Goal: Communication & Community: Answer question/provide support

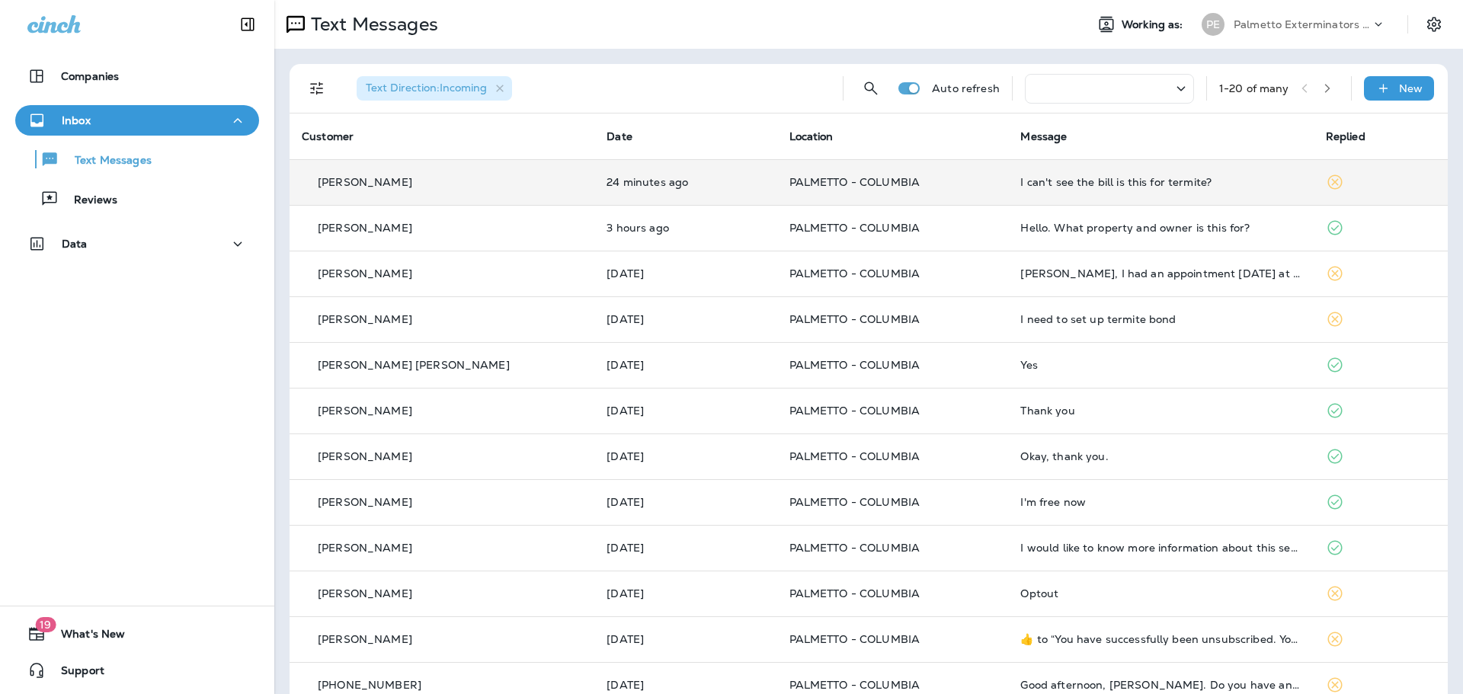
click at [1071, 191] on td "I can't see the bill is this for termite?" at bounding box center [1160, 182] width 305 height 46
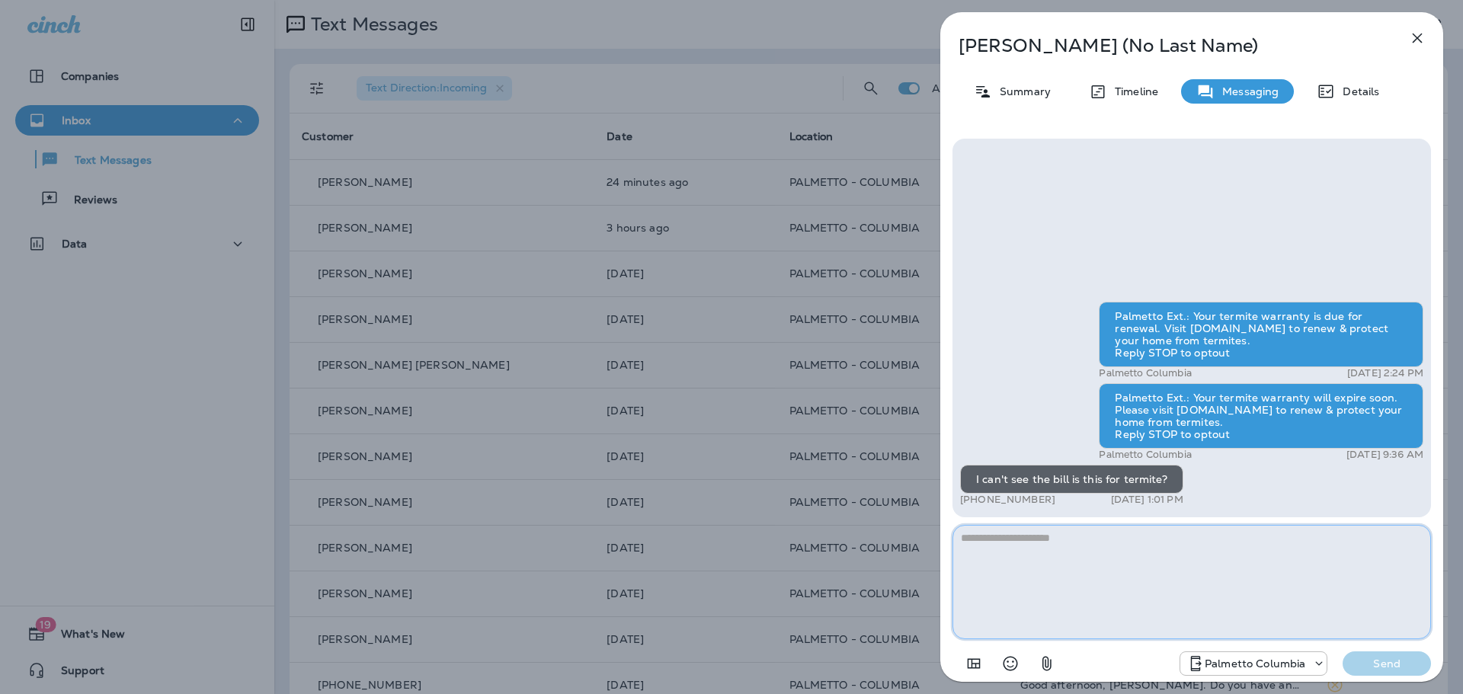
click at [1182, 550] on textarea at bounding box center [1192, 582] width 479 height 114
type textarea "*"
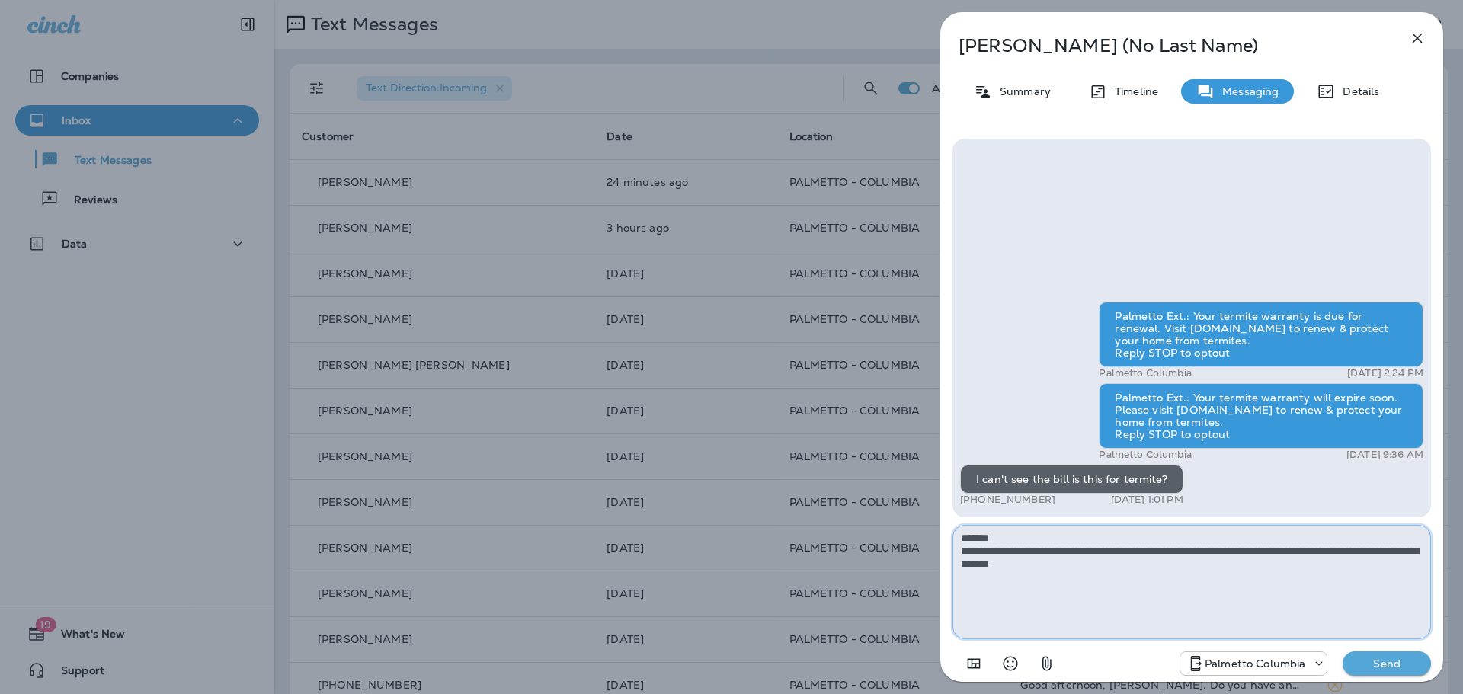
drag, startPoint x: 1036, startPoint y: 566, endPoint x: 999, endPoint y: 568, distance: 36.7
click at [999, 568] on textarea "**********" at bounding box center [1192, 582] width 479 height 114
type textarea "**********"
click at [1396, 661] on p "Send" at bounding box center [1387, 664] width 64 height 14
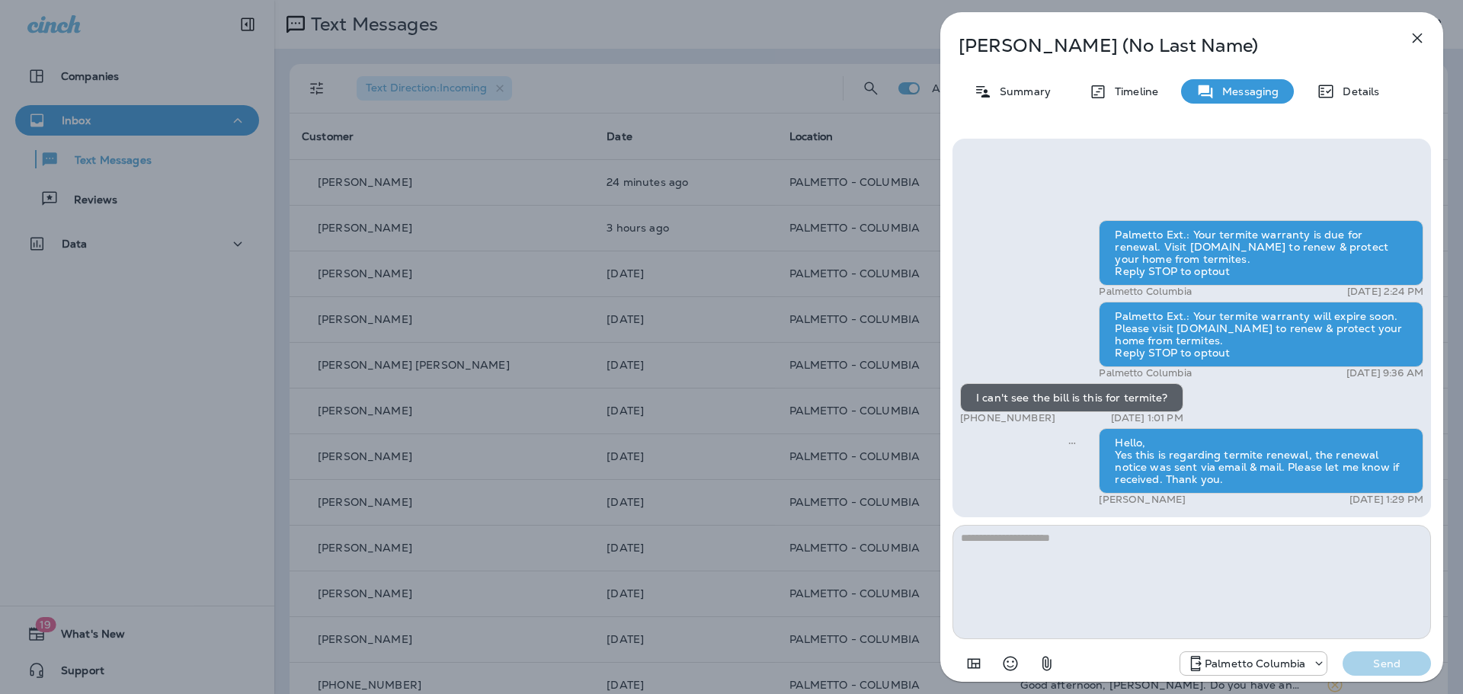
click at [1419, 33] on icon "button" at bounding box center [1418, 38] width 18 height 18
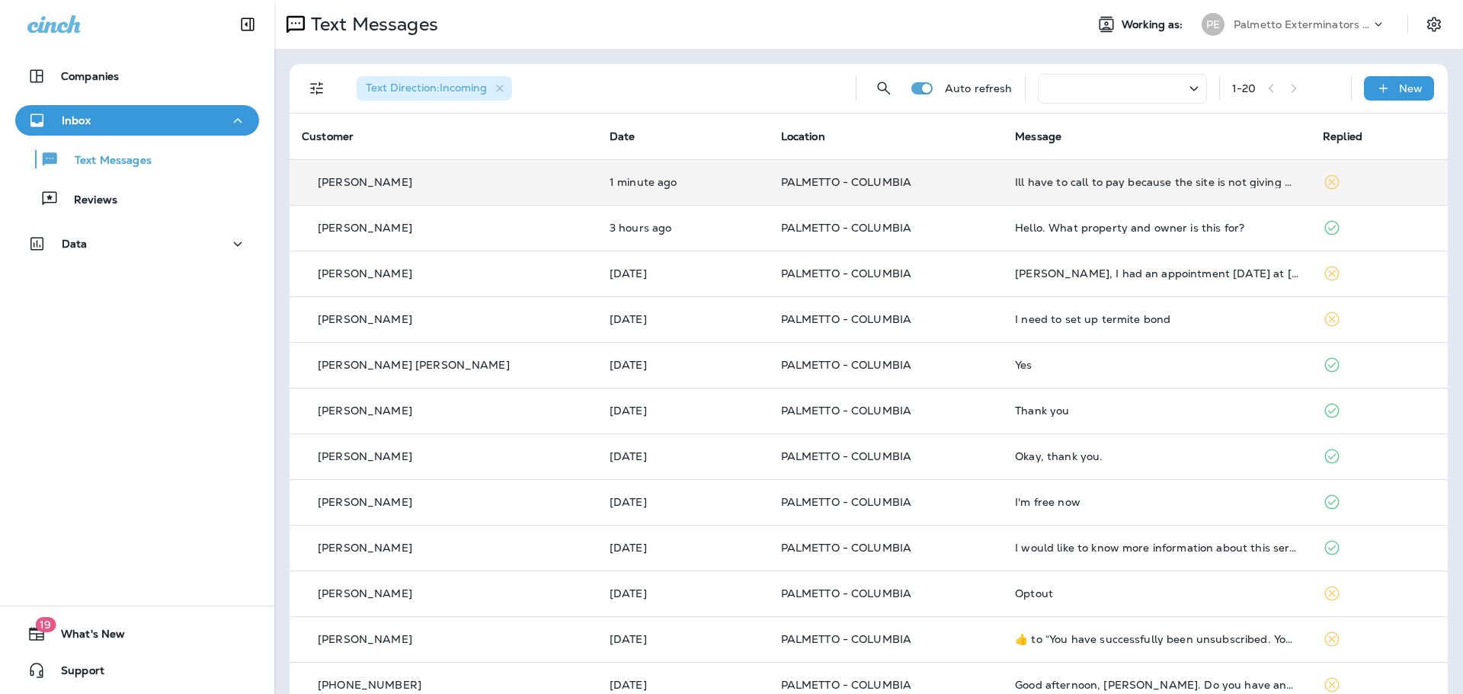
click at [1120, 193] on td "Ill have to call to pay because the site is not giving me the total owed it's j…" at bounding box center [1157, 182] width 308 height 46
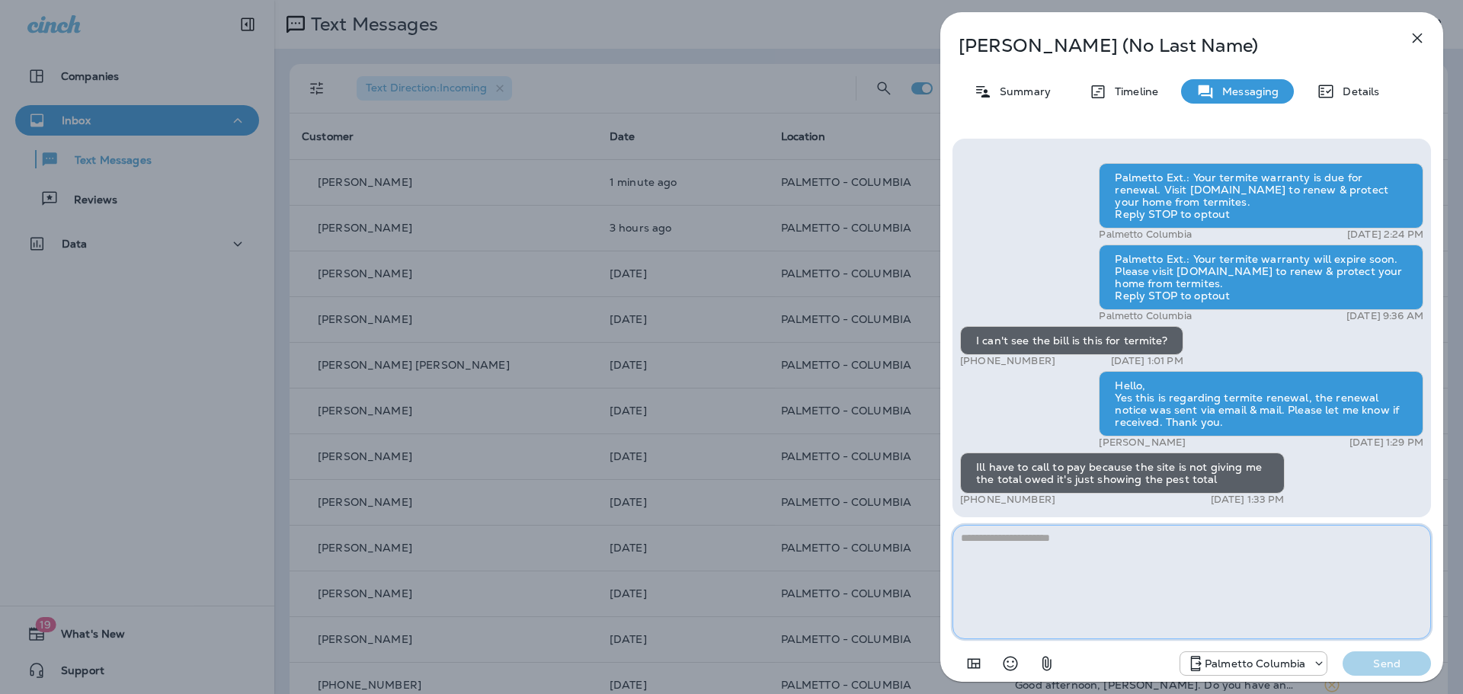
click at [1067, 554] on textarea at bounding box center [1192, 582] width 479 height 114
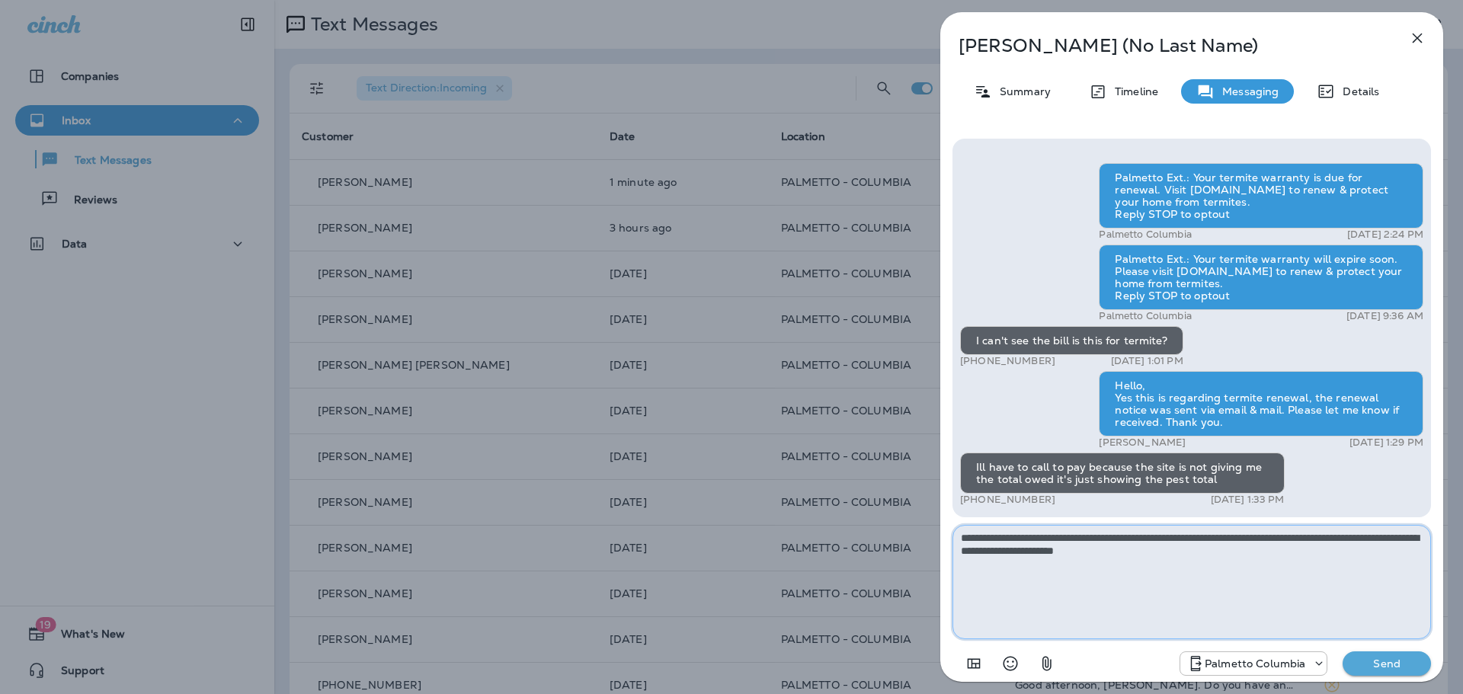
type textarea "**********"
click at [1361, 661] on p "Send" at bounding box center [1387, 664] width 64 height 14
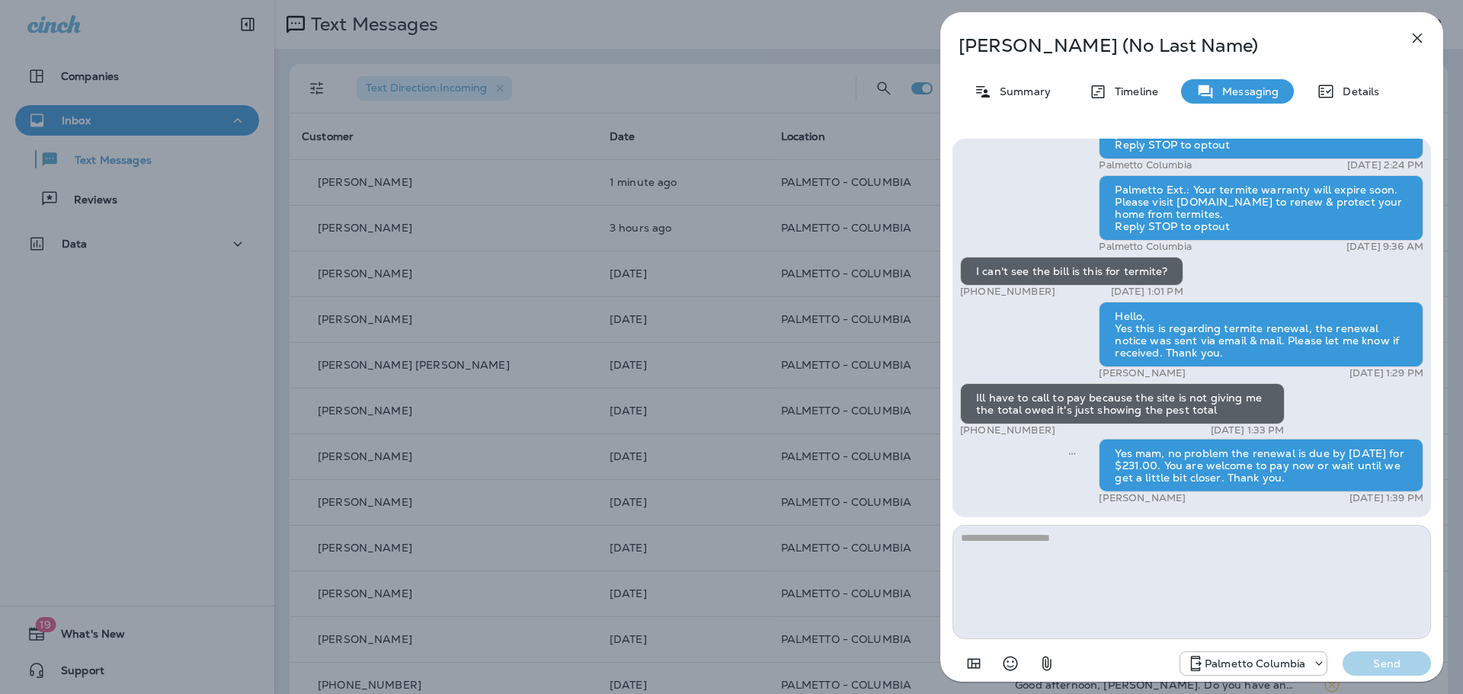
drag, startPoint x: 1413, startPoint y: 32, endPoint x: 1405, endPoint y: 34, distance: 8.7
click at [1414, 32] on icon "button" at bounding box center [1418, 38] width 18 height 18
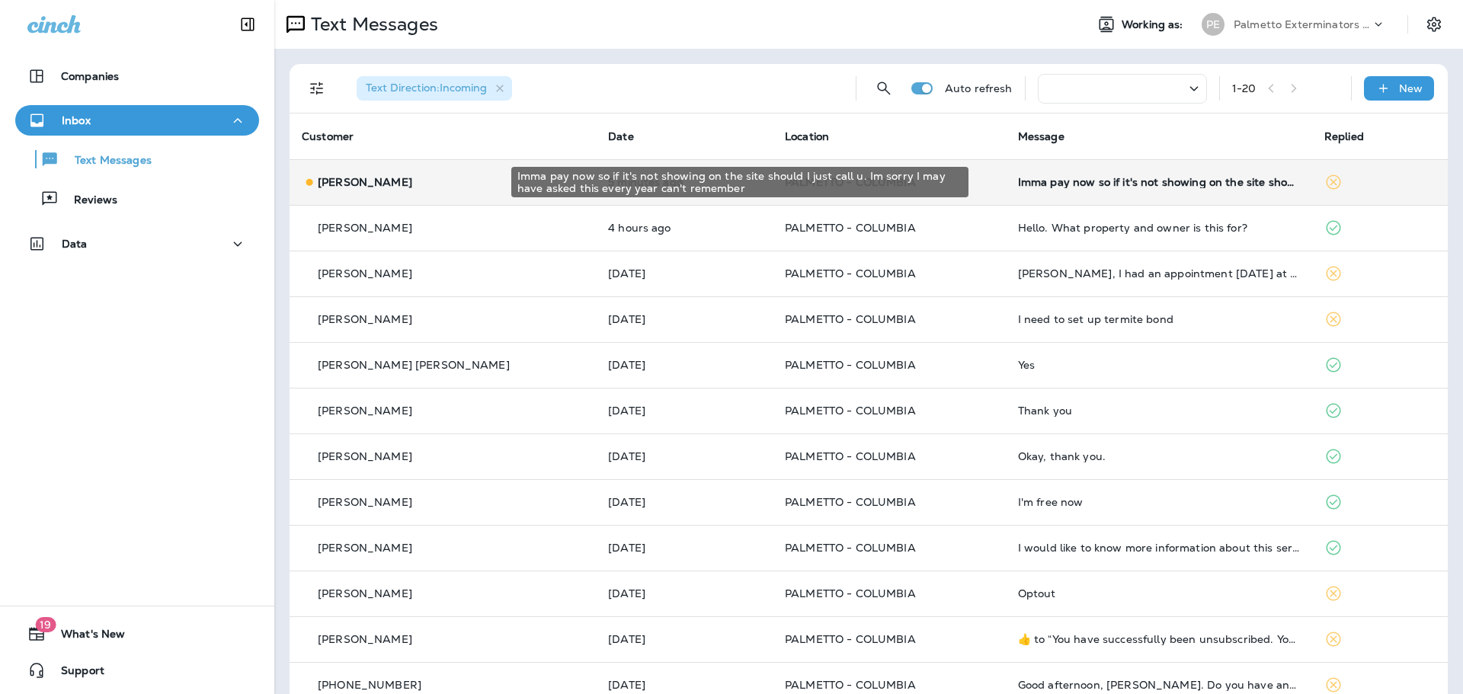
click at [1040, 188] on div "Imma pay now so if it's not showing on the site should I just call u. Im sorry …" at bounding box center [1159, 182] width 282 height 12
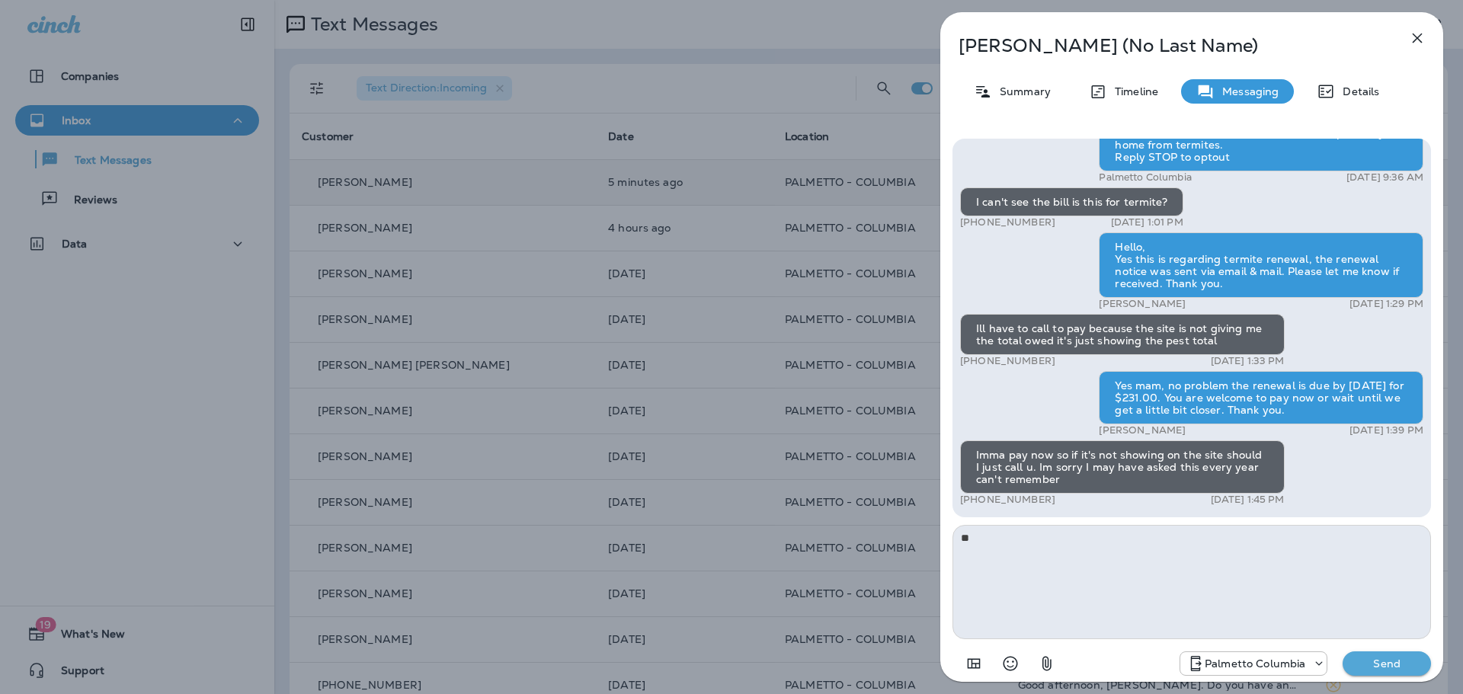
type textarea "*"
type textarea "**********"
click at [1386, 660] on p "Send" at bounding box center [1387, 664] width 64 height 14
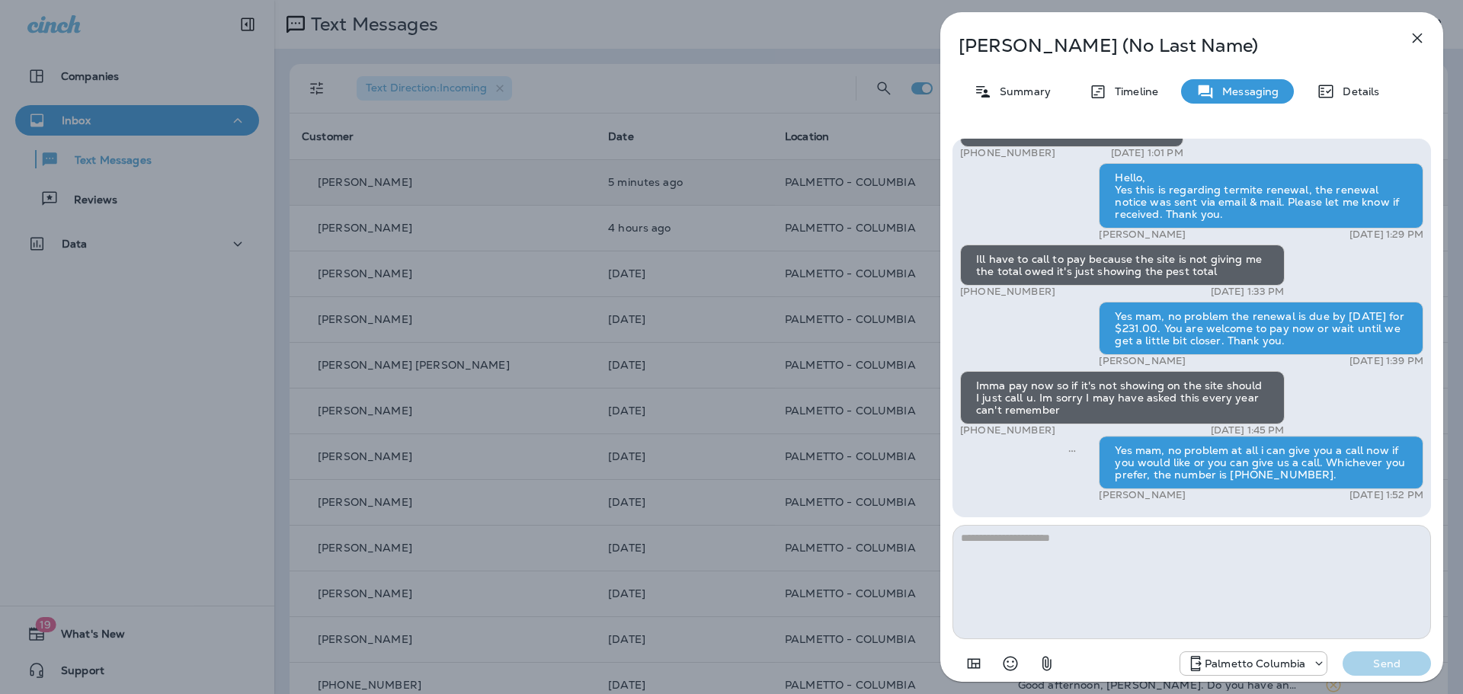
click at [1416, 35] on icon "button" at bounding box center [1418, 38] width 18 height 18
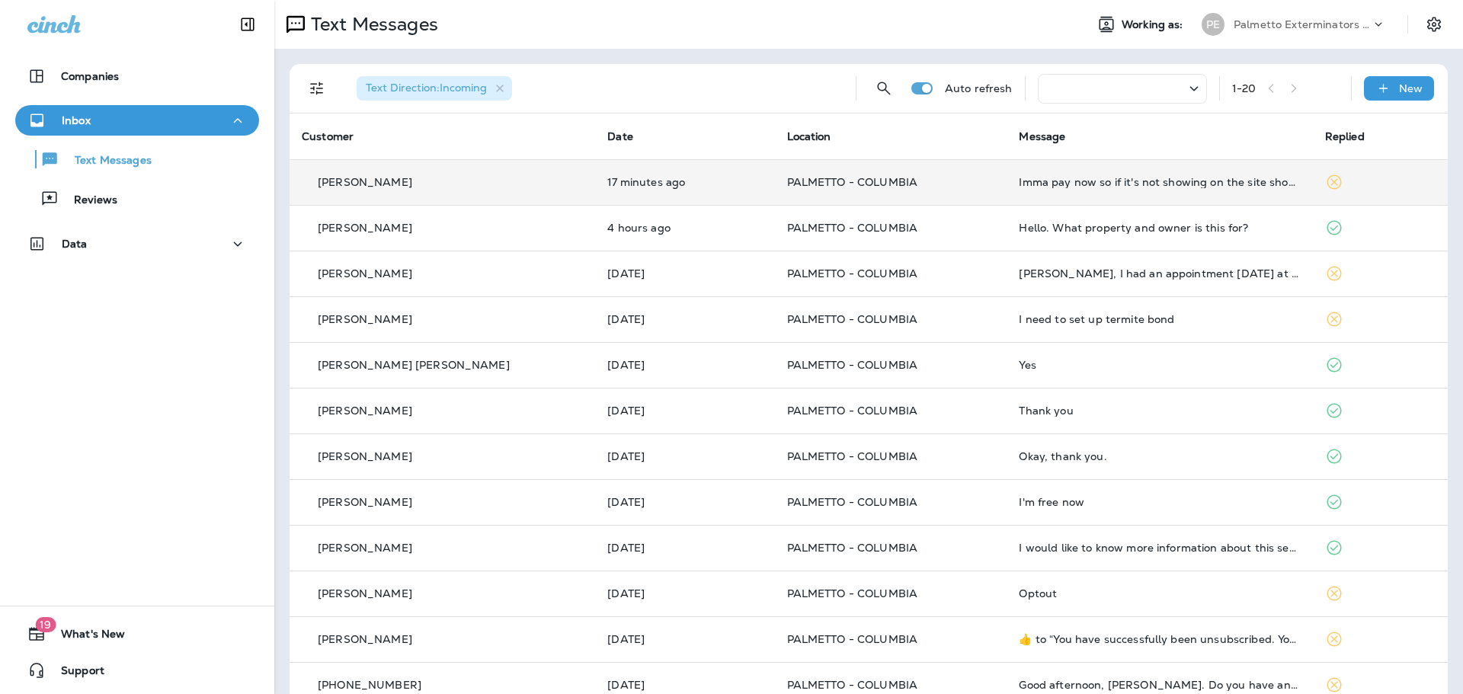
click at [1033, 191] on td "Imma pay now so if it's not showing on the site should I just call u. Im sorry …" at bounding box center [1160, 182] width 306 height 46
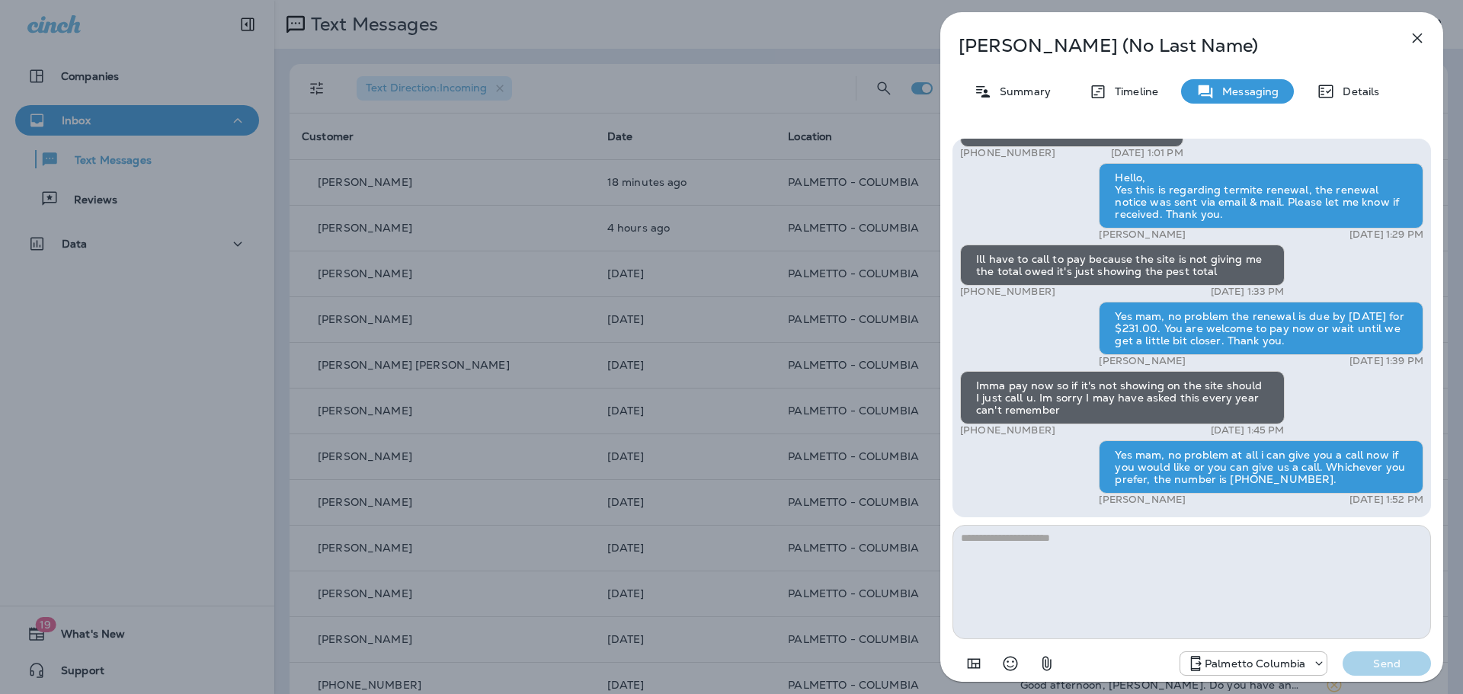
click at [1422, 34] on icon "button" at bounding box center [1418, 39] width 10 height 10
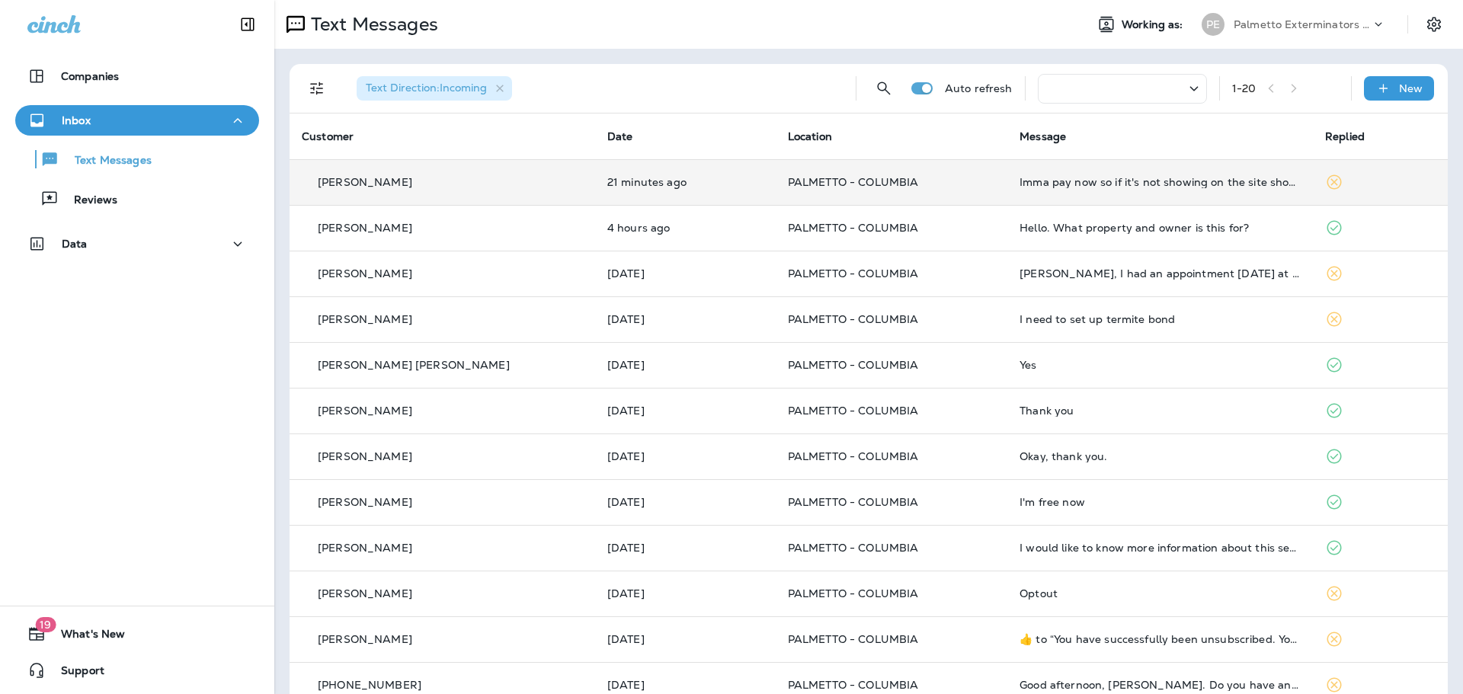
click at [1075, 180] on div "Imma pay now so if it's not showing on the site should I just call u. Im sorry …" at bounding box center [1160, 182] width 281 height 12
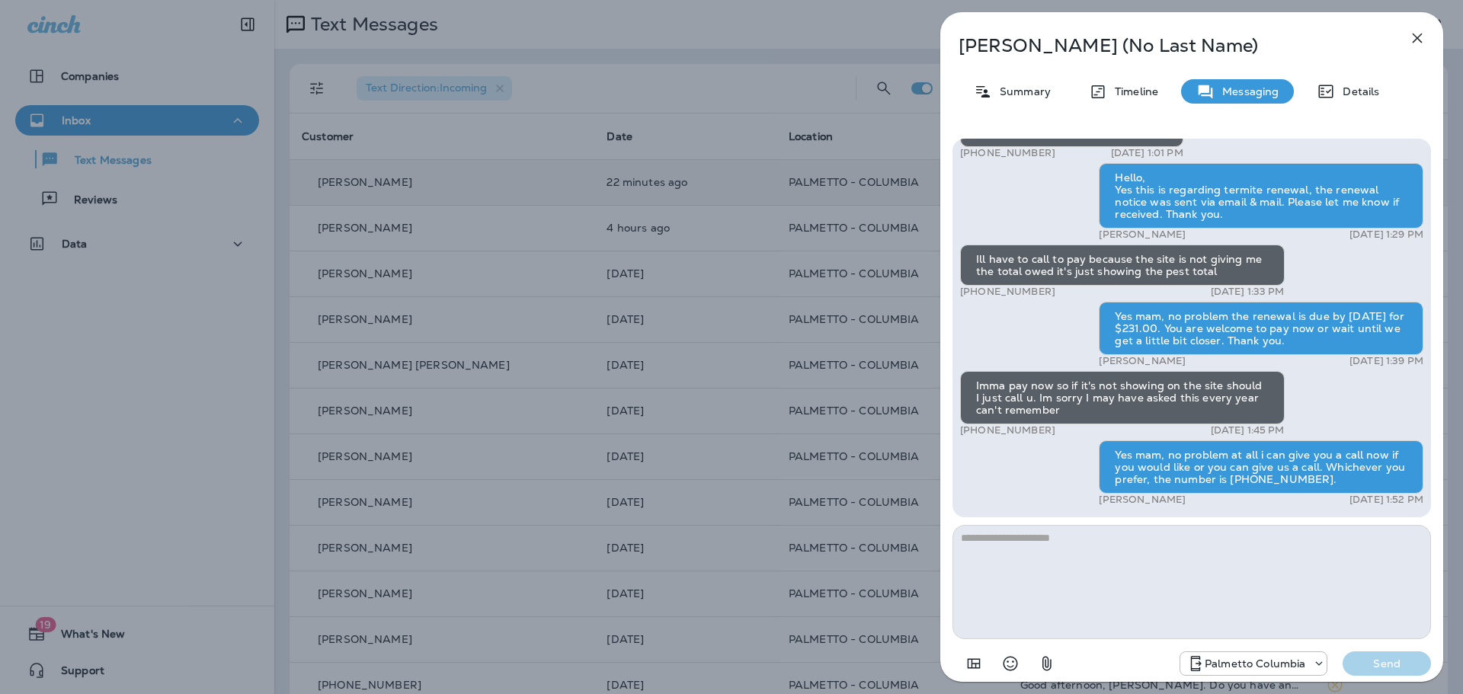
click at [1412, 38] on icon "button" at bounding box center [1418, 38] width 18 height 18
